Goal: Task Accomplishment & Management: Use online tool/utility

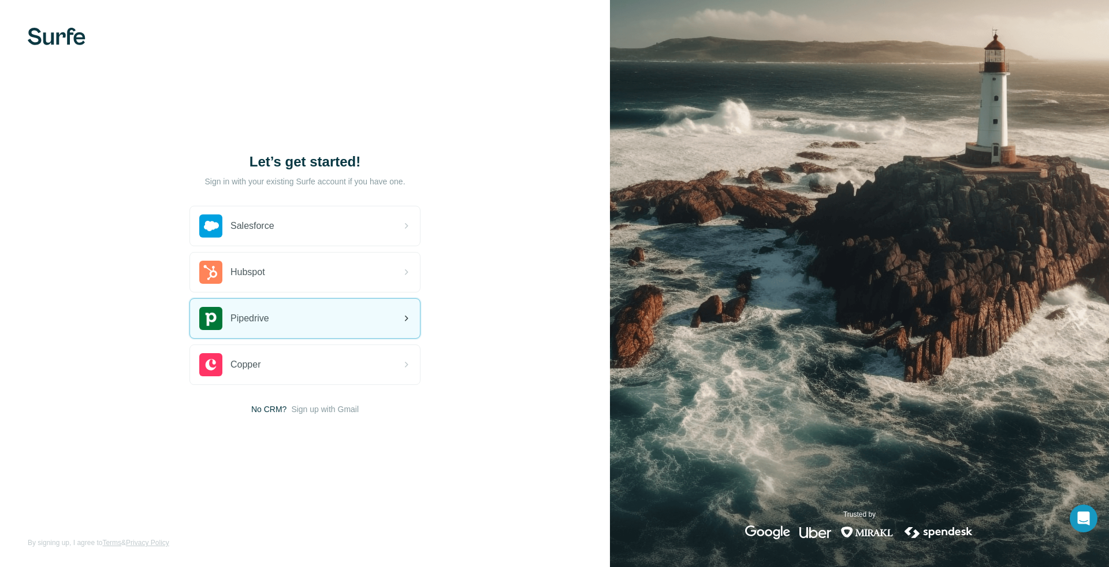
click at [243, 319] on span "Pipedrive" at bounding box center [250, 318] width 39 height 14
